Goal: Transaction & Acquisition: Subscribe to service/newsletter

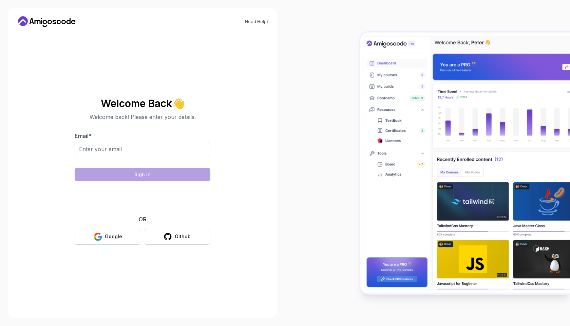
click at [168, 150] on input "Email *" at bounding box center [143, 149] width 136 height 14
click at [160, 149] on input "Email *" at bounding box center [143, 149] width 136 height 14
click at [153, 149] on input "Email *" at bounding box center [143, 149] width 136 height 14
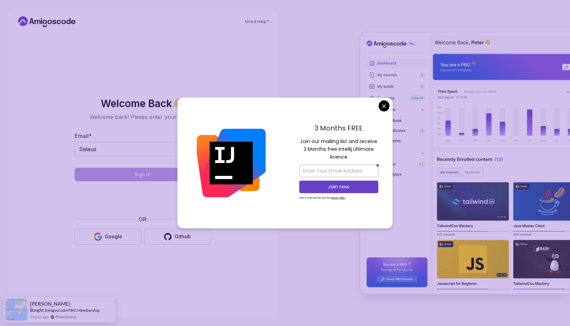
click at [384, 103] on body "Need Help? Welcome Back 👋 Welcome back! Please enter your details. Email * Sala…" at bounding box center [285, 163] width 570 height 326
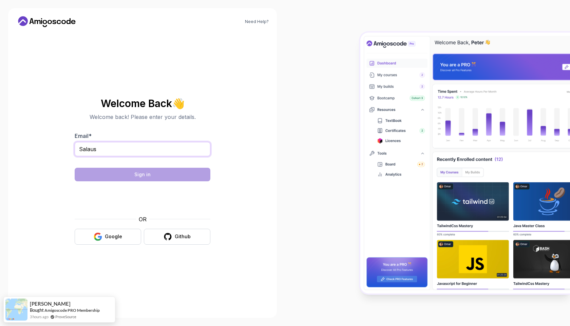
click at [185, 150] on input "Salaus" at bounding box center [143, 149] width 136 height 14
type input "Salausmart4926@gmail.com"
click at [165, 140] on div "Email * Salausmart4926@gmail.com" at bounding box center [143, 148] width 136 height 32
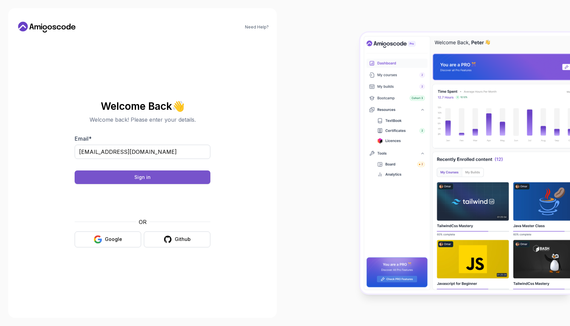
click at [191, 180] on button "Sign in" at bounding box center [143, 178] width 136 height 14
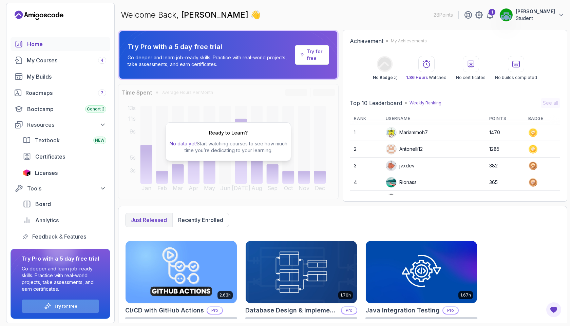
click at [61, 308] on p "Try for free" at bounding box center [65, 306] width 23 height 5
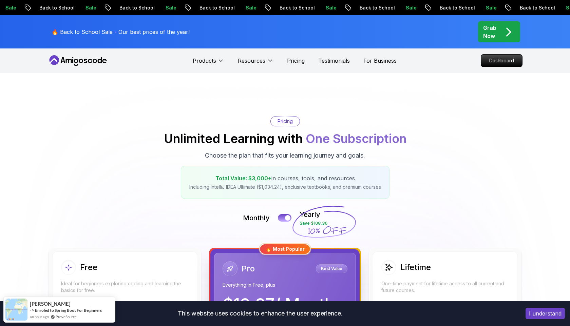
click at [533, 314] on button "I understand" at bounding box center [545, 314] width 39 height 12
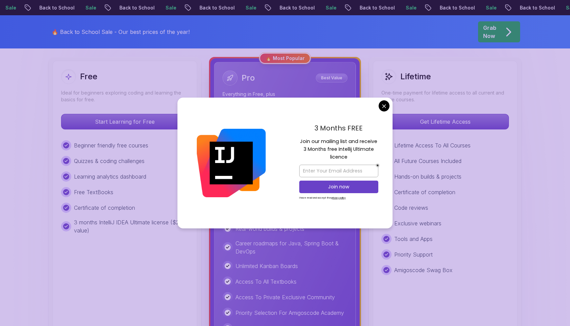
scroll to position [192, 0]
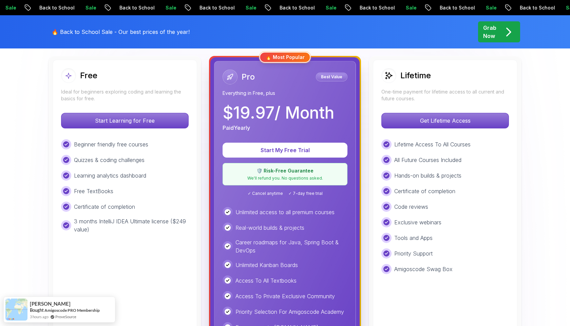
scroll to position [225, 0]
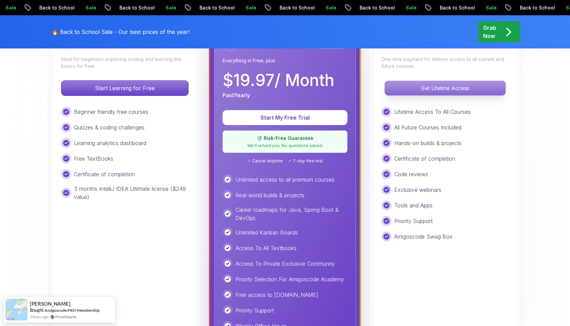
click at [439, 92] on p "Get Lifetime Access" at bounding box center [445, 88] width 120 height 14
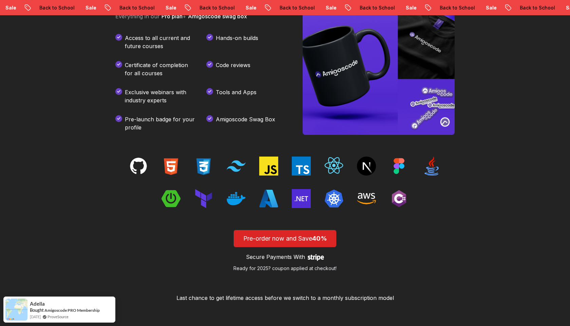
scroll to position [965, 0]
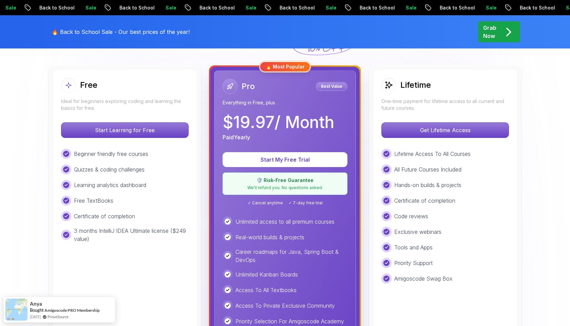
scroll to position [182, 0]
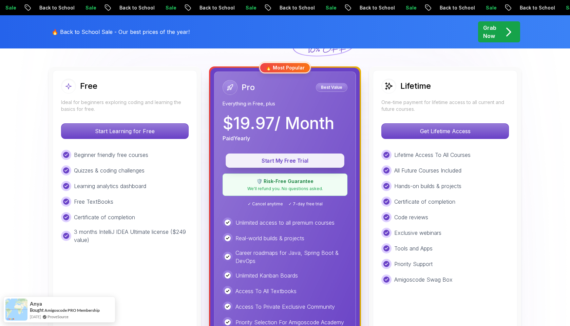
click at [269, 161] on p "Start My Free Trial" at bounding box center [284, 161] width 103 height 8
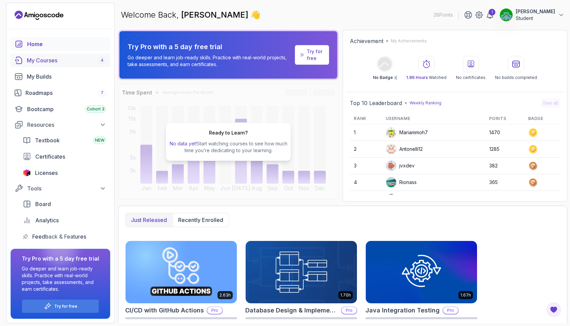
click at [46, 58] on div "My Courses 4" at bounding box center [66, 60] width 79 height 8
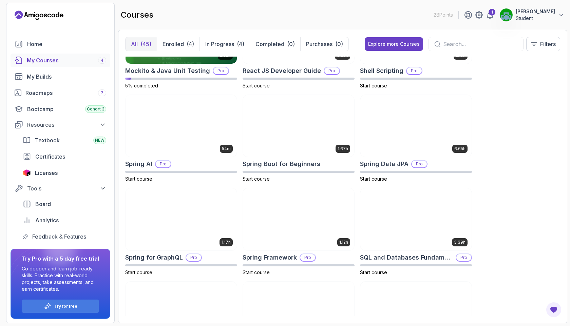
scroll to position [1086, 0]
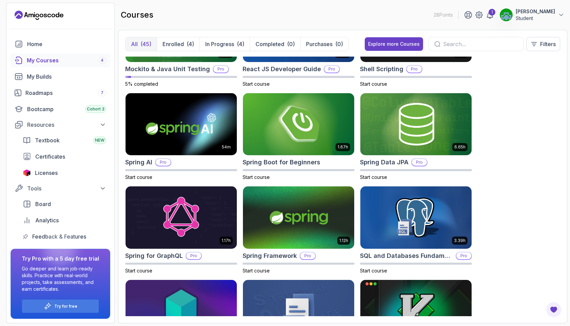
click at [394, 190] on img at bounding box center [415, 218] width 111 height 62
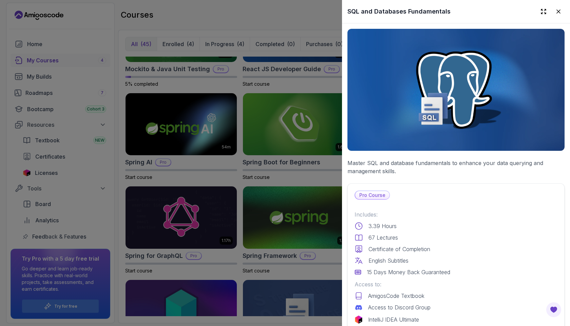
click at [236, 178] on div at bounding box center [285, 163] width 570 height 326
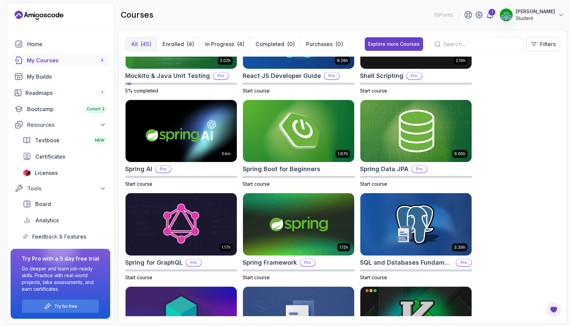
scroll to position [1145, 0]
